Goal: Find specific page/section: Find specific page/section

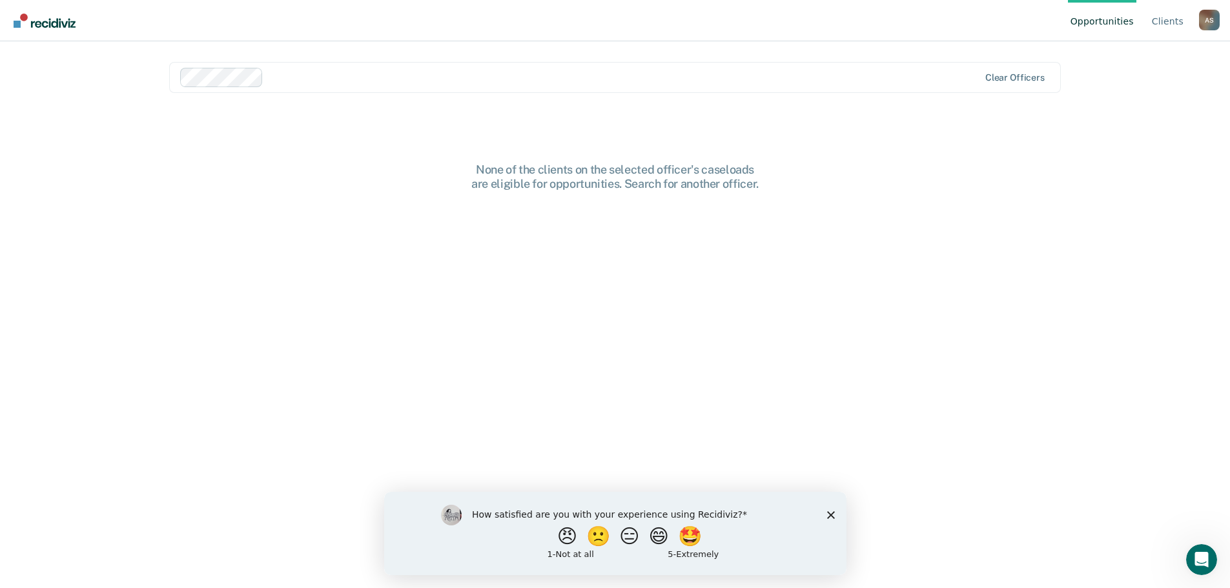
click at [835, 510] on div "How satisfied are you with your experience using Recidiviz? 😠 🙁 😑 😄 🤩 1 - Not a…" at bounding box center [614, 532] width 462 height 83
click at [831, 517] on icon "Close survey" at bounding box center [830, 515] width 8 height 8
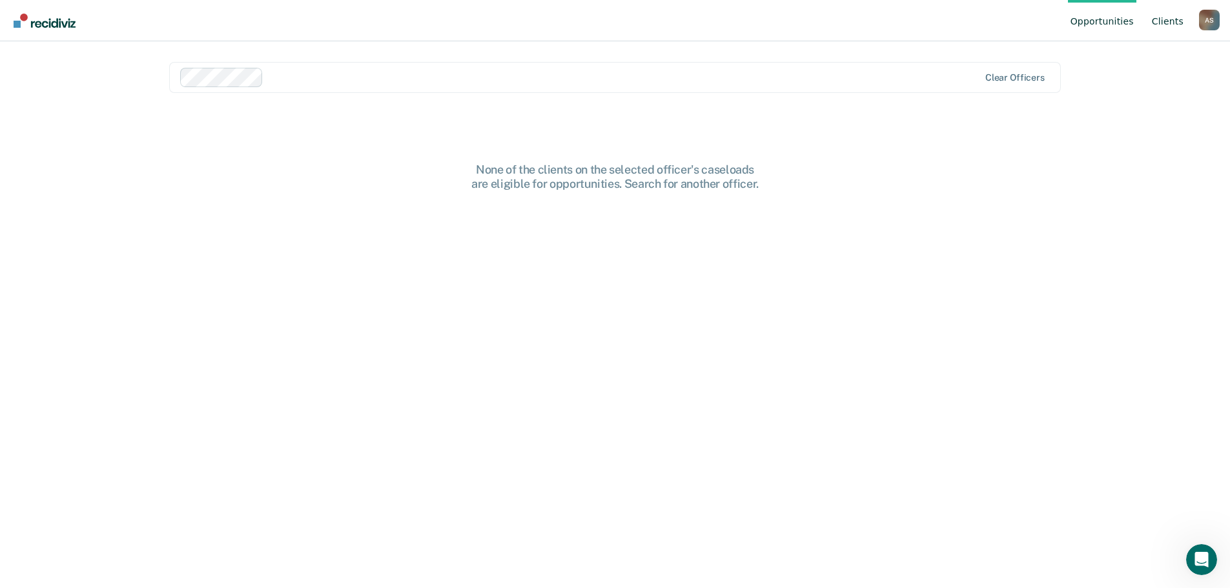
click at [1159, 17] on link "Client s" at bounding box center [1167, 20] width 37 height 41
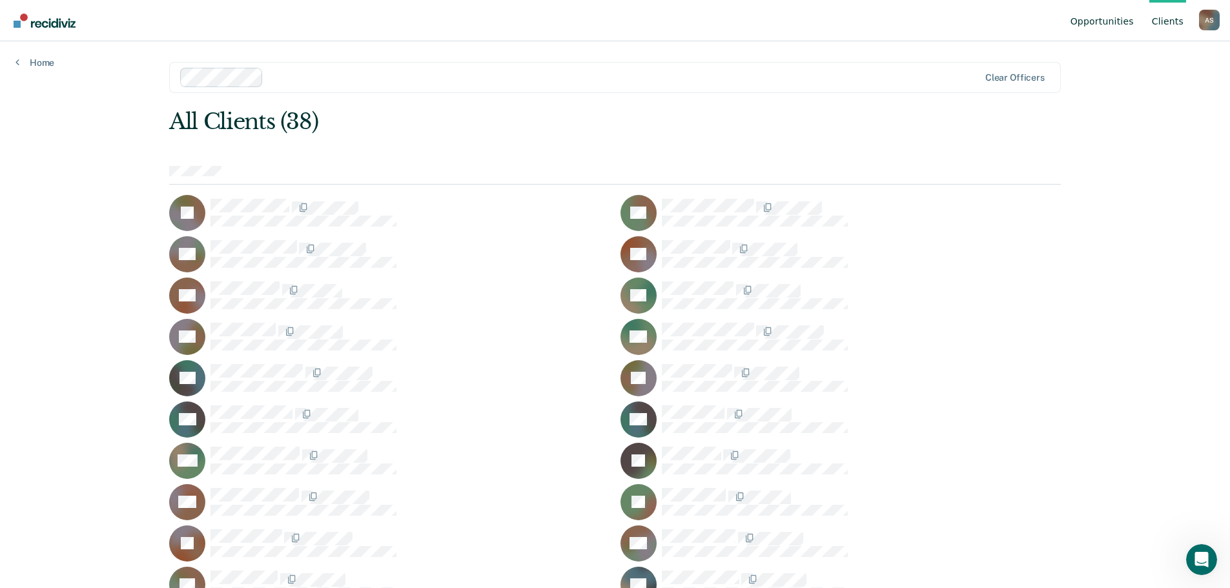
click at [1112, 18] on link "Opportunities" at bounding box center [1102, 20] width 68 height 41
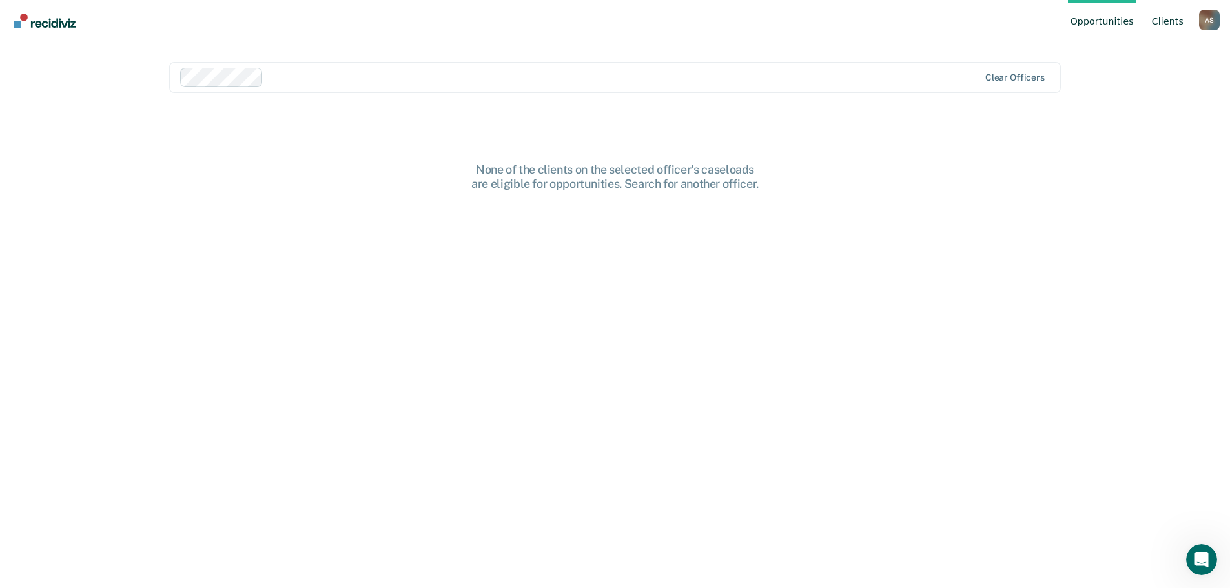
click at [1177, 19] on link "Client s" at bounding box center [1167, 20] width 37 height 41
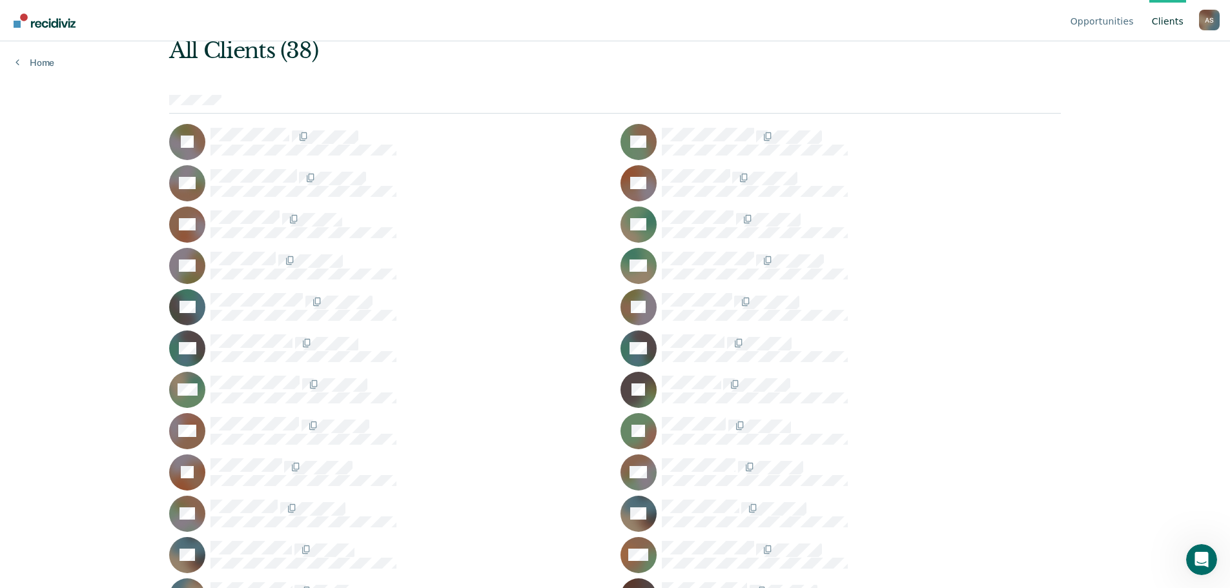
scroll to position [62, 0]
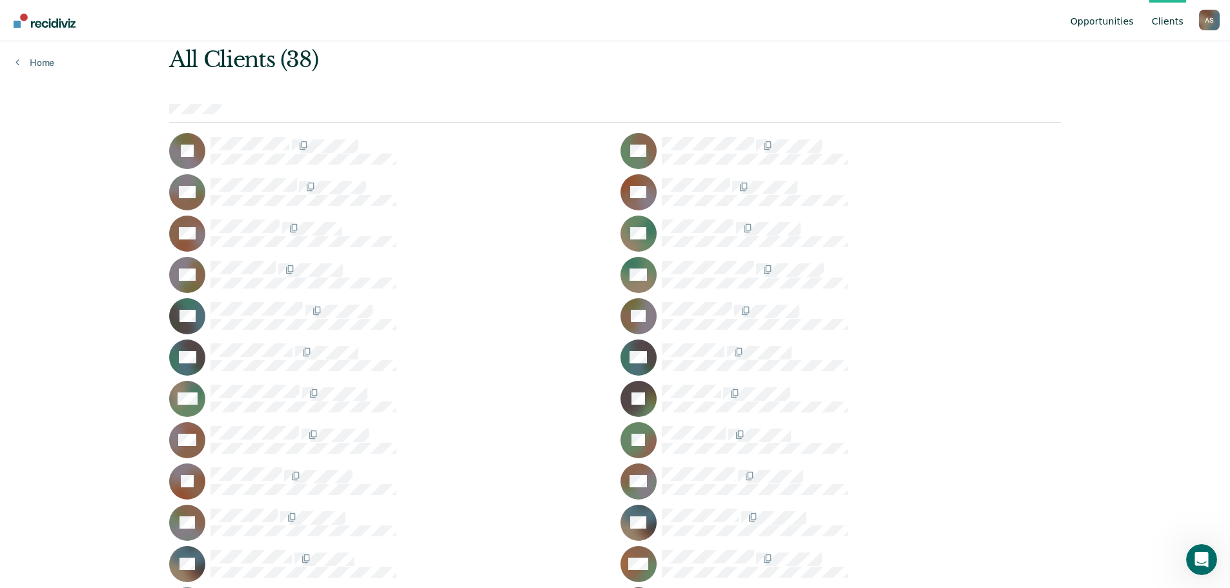
click at [1097, 21] on link "Opportunities" at bounding box center [1102, 20] width 68 height 41
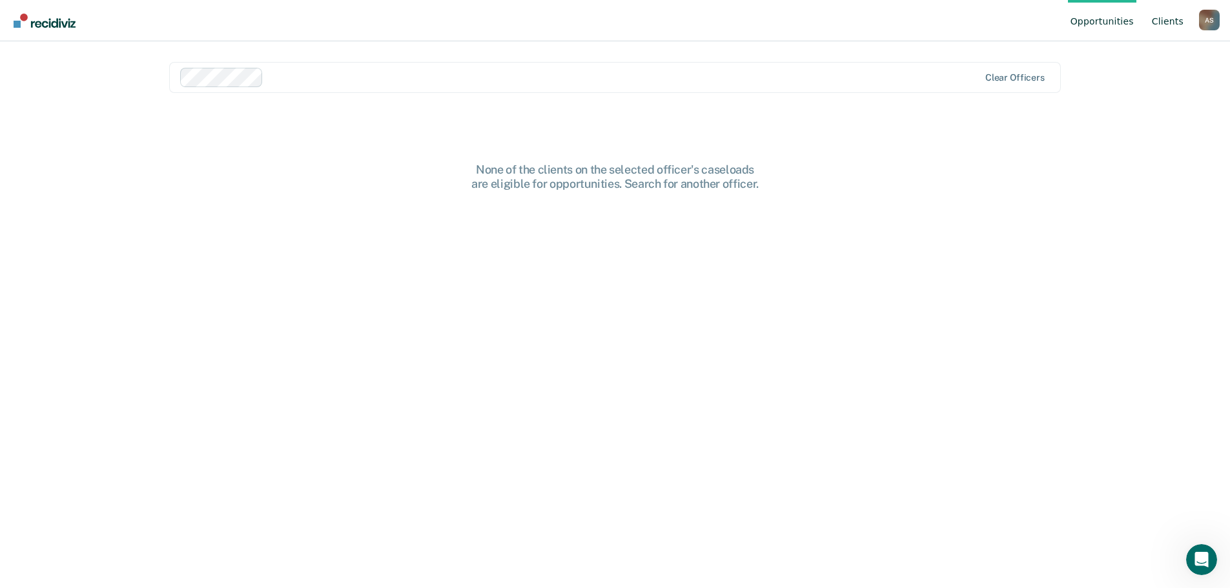
click at [1166, 23] on link "Client s" at bounding box center [1167, 20] width 37 height 41
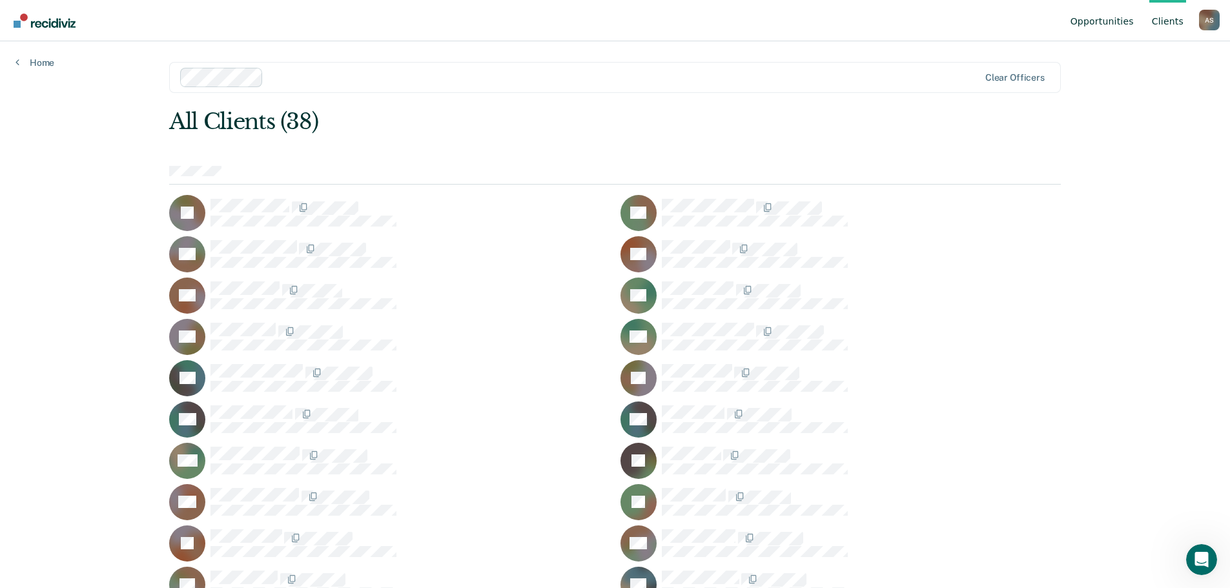
click at [1106, 23] on link "Opportunities" at bounding box center [1102, 20] width 68 height 41
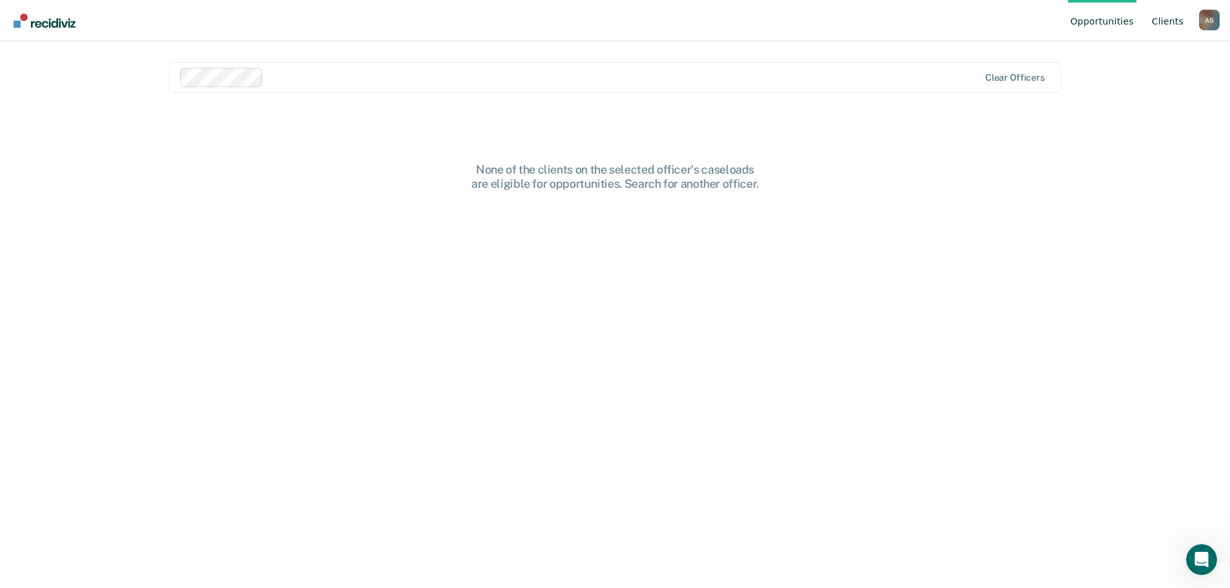
click at [1169, 20] on link "Client s" at bounding box center [1167, 20] width 37 height 41
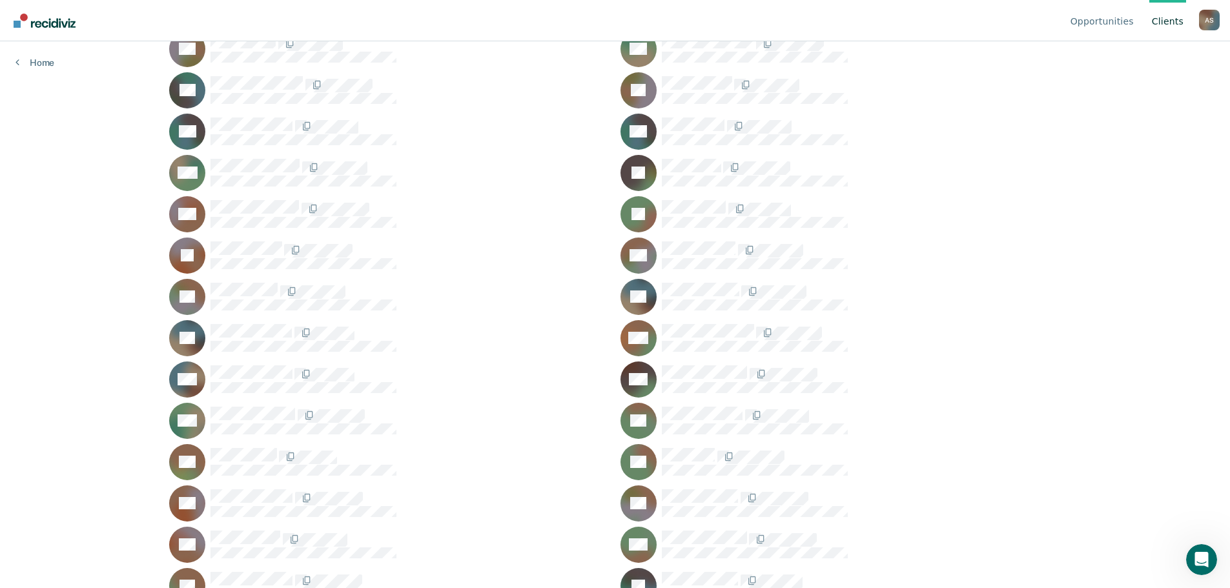
scroll to position [385, 0]
